Goal: Register for event/course

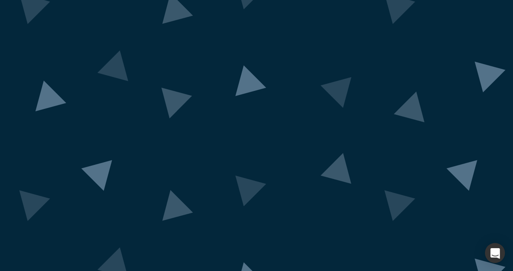
scroll to position [57, 0]
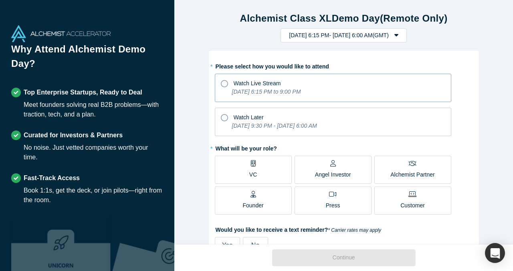
click at [239, 83] on span "Watch Live Stream" at bounding box center [257, 83] width 47 height 6
click at [0, 0] on input "Watch Live Stream [DATE] 6:15 PM to 9:00 PM" at bounding box center [0, 0] width 0 height 0
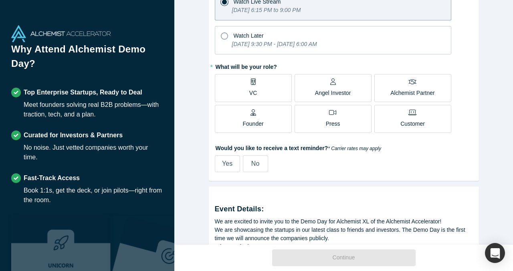
scroll to position [85, 0]
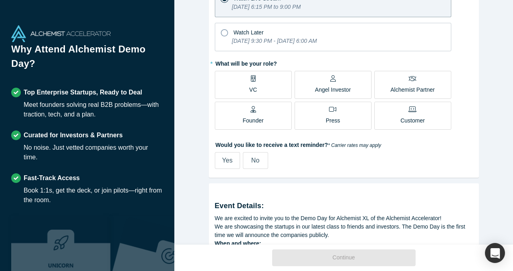
click at [274, 117] on label "Founder" at bounding box center [253, 116] width 77 height 28
click at [0, 0] on input "Founder" at bounding box center [0, 0] width 0 height 0
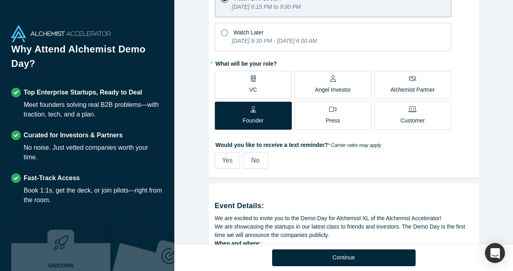
click at [230, 163] on span "Yes" at bounding box center [227, 160] width 10 height 7
click at [0, 0] on input "Yes" at bounding box center [0, 0] width 0 height 0
select select "GB"
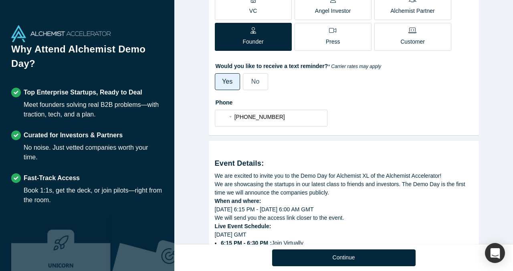
scroll to position [179, 0]
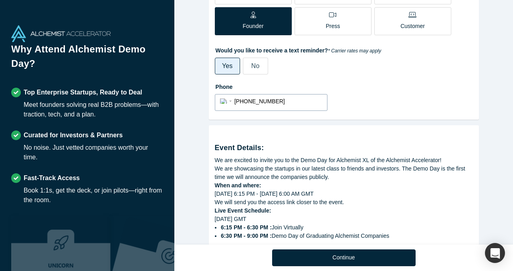
click at [228, 103] on div "International [GEOGRAPHIC_DATA] [GEOGRAPHIC_DATA] [GEOGRAPHIC_DATA] [GEOGRAPHIC…" at bounding box center [227, 101] width 14 height 12
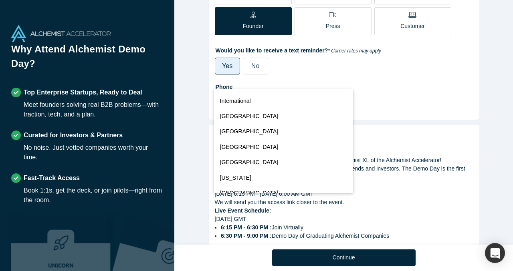
scroll to position [3528, 0]
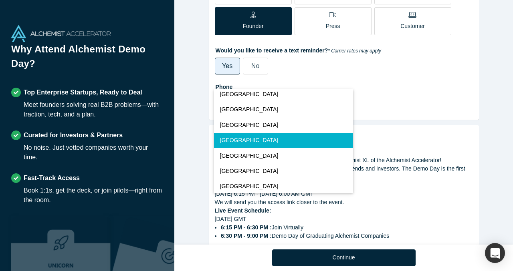
click at [238, 136] on button "[GEOGRAPHIC_DATA]" at bounding box center [283, 140] width 139 height 15
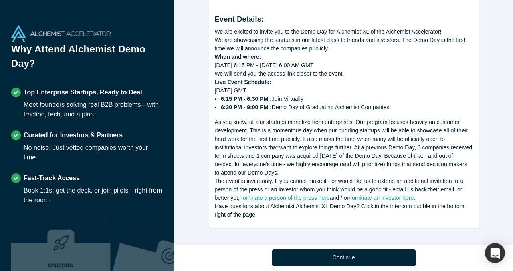
scroll to position [308, 0]
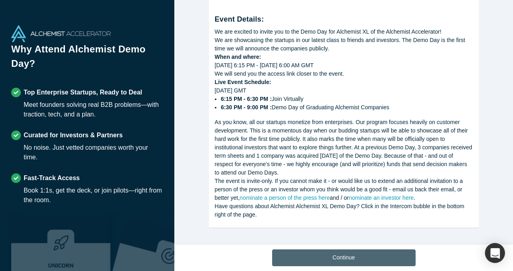
click at [330, 256] on button "Continue" at bounding box center [343, 258] width 143 height 17
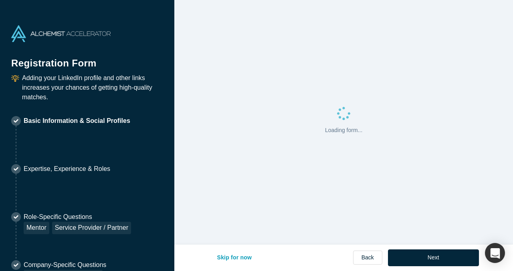
select select "GB"
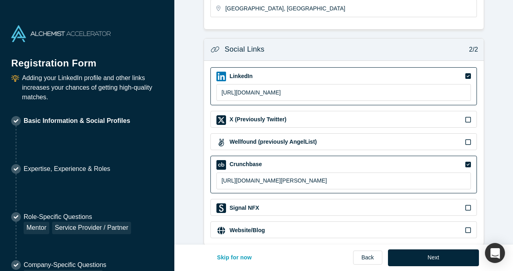
scroll to position [296, 0]
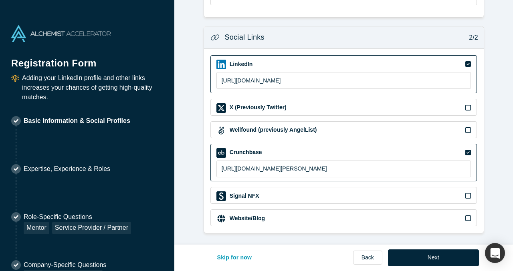
drag, startPoint x: 425, startPoint y: 261, endPoint x: 423, endPoint y: 223, distance: 38.5
click at [423, 223] on div "Contact Info 1/2 Zoom Save Remove Upload New * First name VP * Last name [PERSO…" at bounding box center [343, 135] width 338 height 271
click at [426, 215] on div "Website/Blog" at bounding box center [343, 219] width 255 height 10
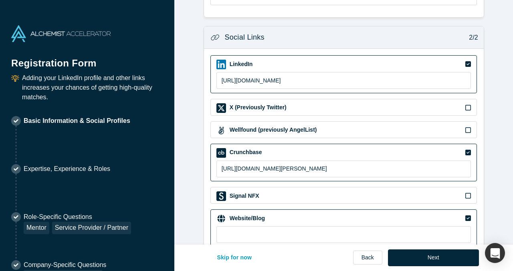
scroll to position [317, 0]
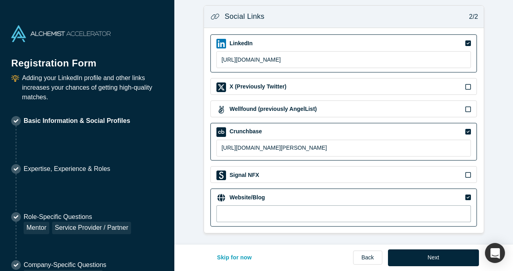
click at [395, 211] on input at bounding box center [343, 213] width 255 height 17
paste input "[URL][DOMAIN_NAME]"
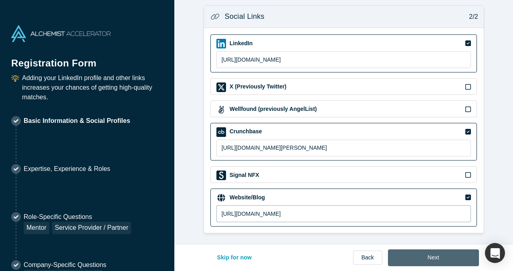
type input "[URL][DOMAIN_NAME]"
click at [418, 254] on button "Next" at bounding box center [433, 258] width 91 height 17
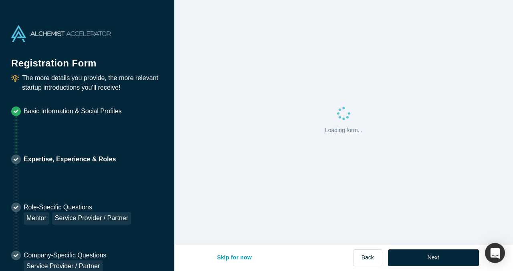
scroll to position [0, 0]
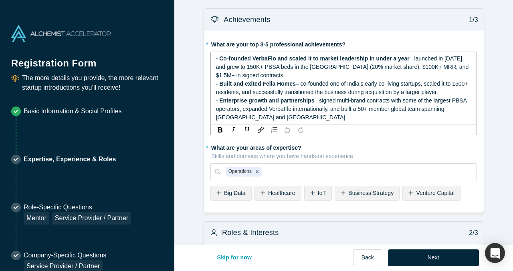
click at [286, 62] on div "- Co-founded VerbaFlo and scaled it to market leadership in under a year – laun…" at bounding box center [344, 66] width 256 height 25
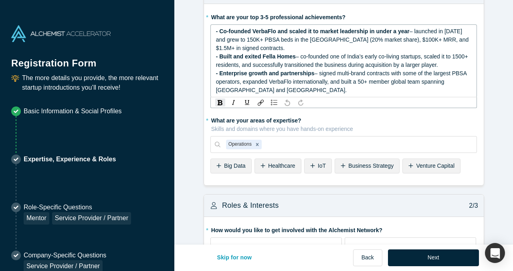
scroll to position [29, 0]
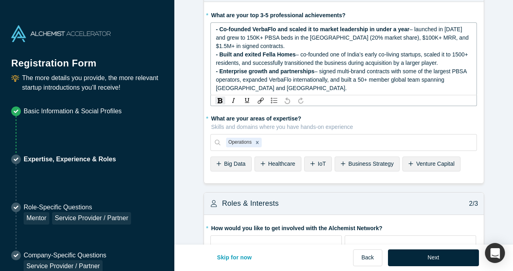
click at [431, 38] on span "– launched in [DATE] and grew to 150K+ PBSA beds in the [GEOGRAPHIC_DATA] (20% …" at bounding box center [343, 37] width 254 height 23
click at [407, 64] on span "– co-founded one of India’s early co-living startups, scaled it to 1500+ reside…" at bounding box center [343, 58] width 254 height 15
click at [353, 67] on div "- Enterprise growth and partnerships – signed multi-brand contracts with some o…" at bounding box center [344, 79] width 256 height 25
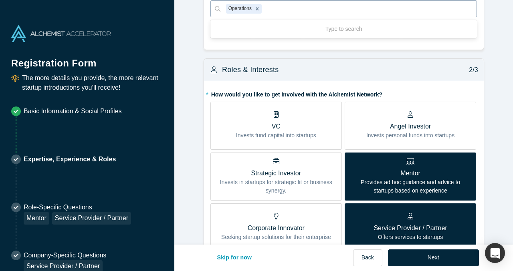
click at [326, 14] on div at bounding box center [367, 9] width 208 height 10
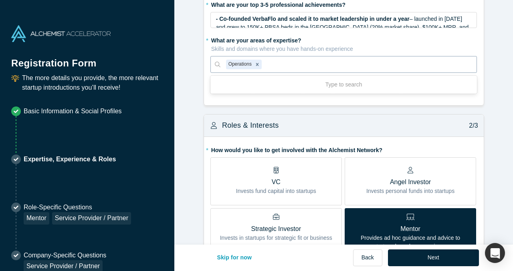
scroll to position [38, 0]
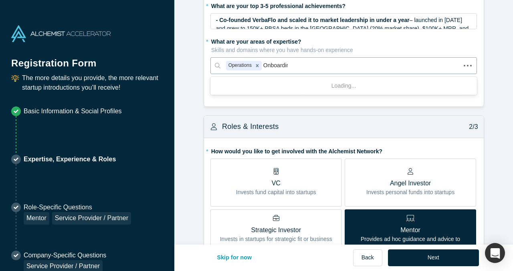
type input "Onboarding"
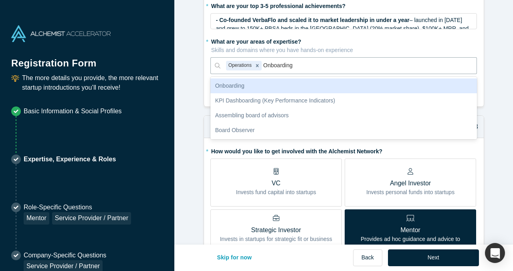
click at [289, 86] on div "Onboarding" at bounding box center [343, 86] width 267 height 15
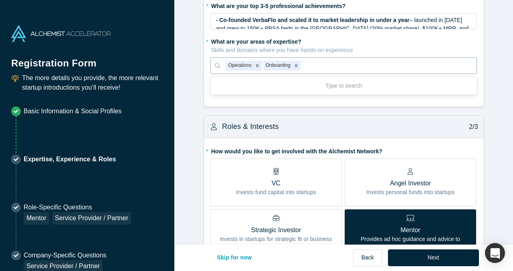
click at [321, 64] on div at bounding box center [386, 65] width 169 height 10
type input "fund raising"
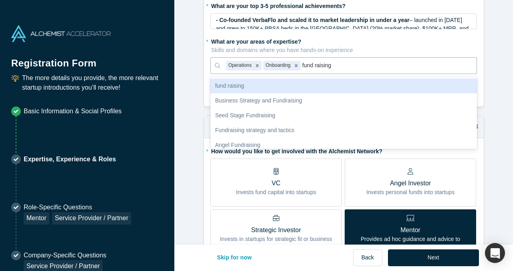
click at [286, 86] on div "fund raising" at bounding box center [343, 86] width 267 height 15
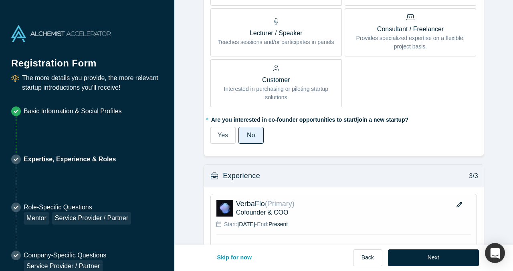
scroll to position [480, 0]
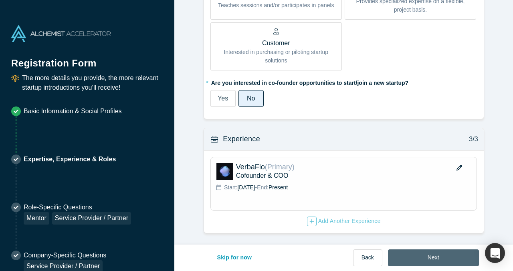
click at [435, 259] on button "Next" at bounding box center [433, 258] width 91 height 17
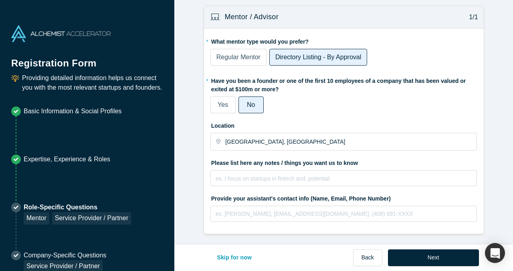
scroll to position [4, 0]
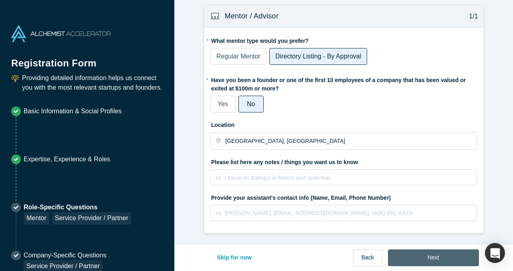
click at [424, 250] on button "Next" at bounding box center [433, 258] width 91 height 17
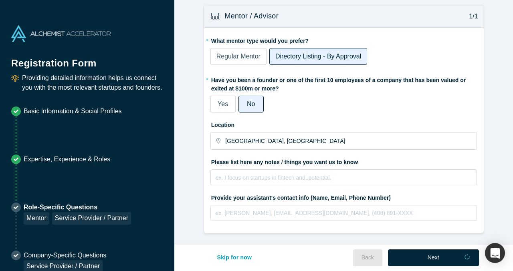
scroll to position [0, 0]
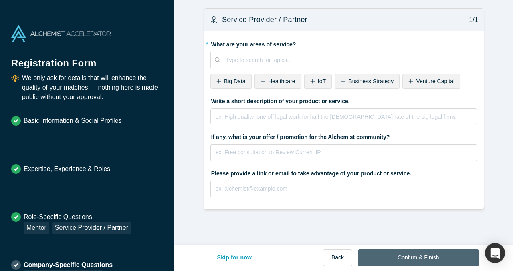
click at [410, 260] on button "Confirm & Finish" at bounding box center [418, 258] width 121 height 17
